Goal: Information Seeking & Learning: Learn about a topic

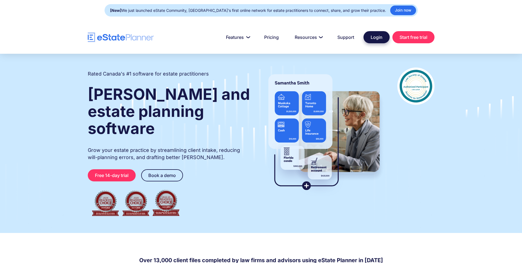
click at [376, 37] on link "Login" at bounding box center [377, 37] width 26 height 12
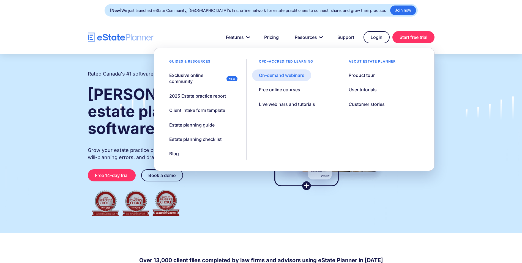
click at [293, 76] on div "On-demand webinars" at bounding box center [281, 75] width 45 height 6
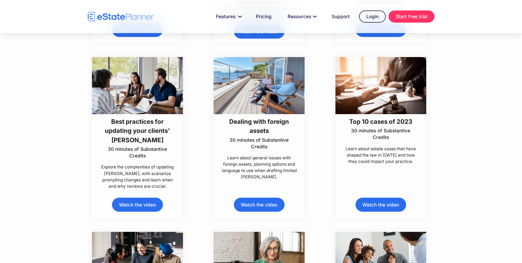
scroll to position [1543, 0]
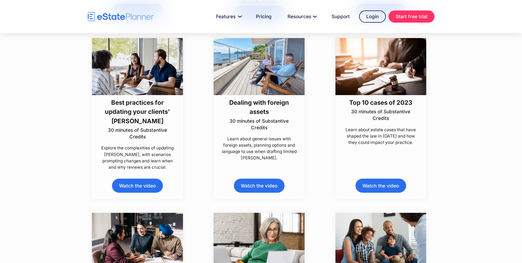
click at [266, 186] on link "Watch the video" at bounding box center [259, 185] width 51 height 14
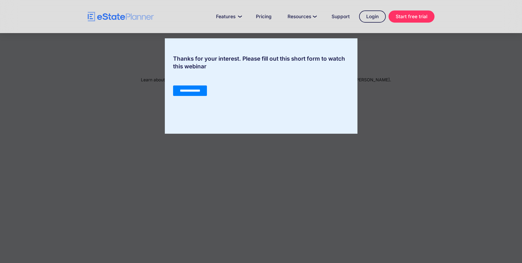
drag, startPoint x: 198, startPoint y: 89, endPoint x: 487, endPoint y: 208, distance: 312.2
click at [198, 89] on input "**********" at bounding box center [190, 90] width 34 height 10
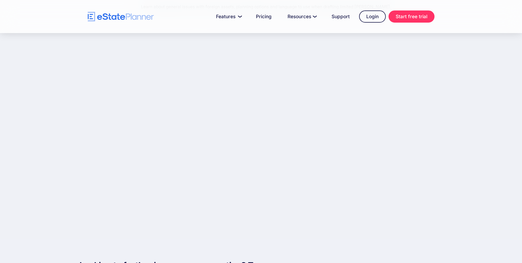
scroll to position [73, 0]
click at [284, 237] on div "Dealing with foreign assets 30 minutes of Substantive Credits Learn about gener…" at bounding box center [265, 99] width 363 height 278
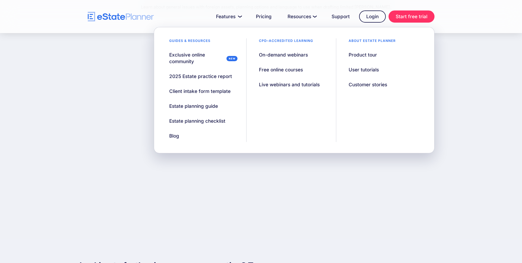
click at [489, 90] on div "Dealing with foreign assets 30 minutes of Substantive Credits Learn about gener…" at bounding box center [261, 99] width 522 height 278
click at [283, 56] on div "On-demand webinars" at bounding box center [283, 54] width 49 height 7
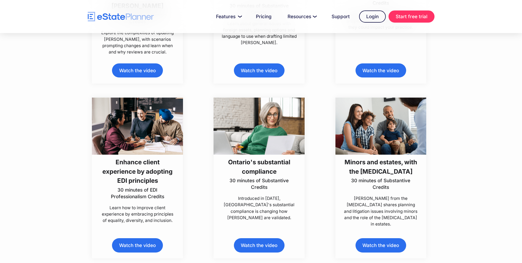
scroll to position [1651, 0]
